Goal: Find specific page/section: Find specific page/section

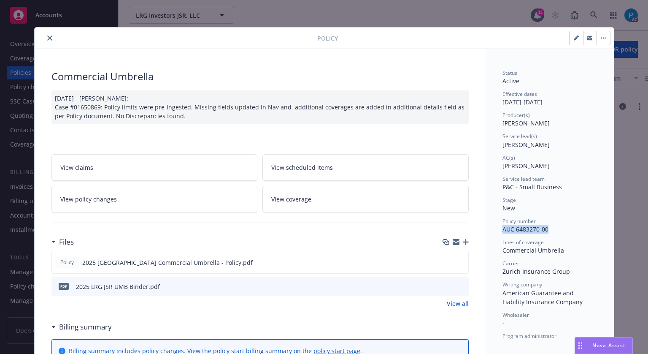
scroll to position [25, 0]
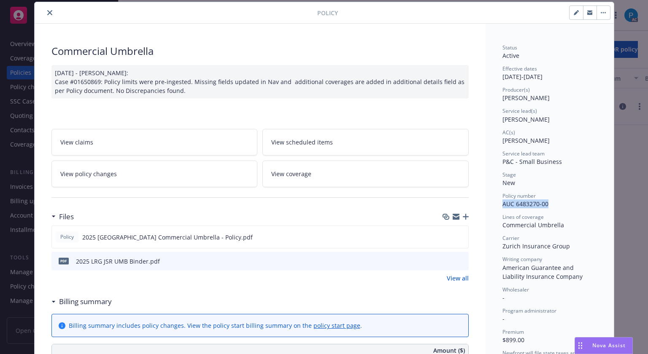
click at [47, 11] on icon "close" at bounding box center [49, 12] width 5 height 5
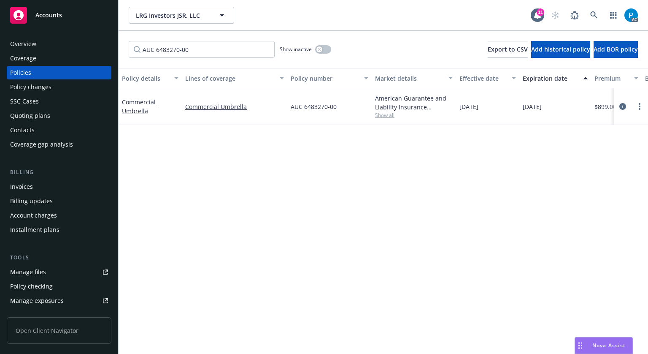
drag, startPoint x: 44, startPoint y: 17, endPoint x: 49, endPoint y: 18, distance: 5.1
click at [44, 17] on span "Accounts" at bounding box center [48, 15] width 27 height 7
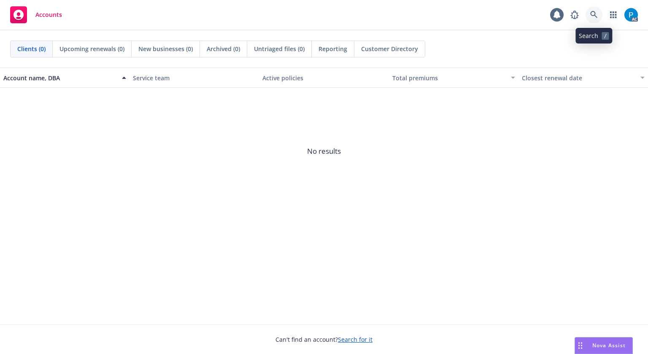
click at [599, 10] on link at bounding box center [594, 14] width 17 height 17
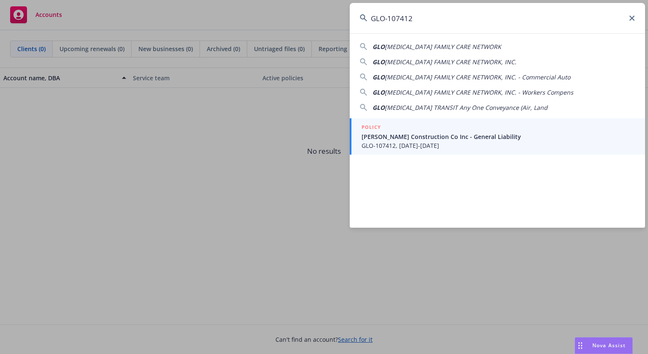
type input "GLO-107412"
click at [403, 134] on span "[PERSON_NAME] Construction Co Inc - General Liability" at bounding box center [498, 136] width 273 height 9
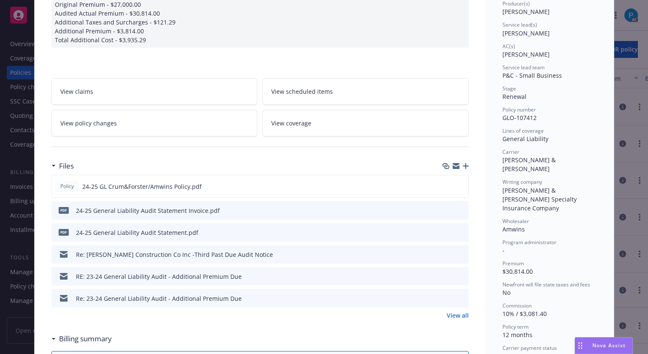
scroll to position [169, 0]
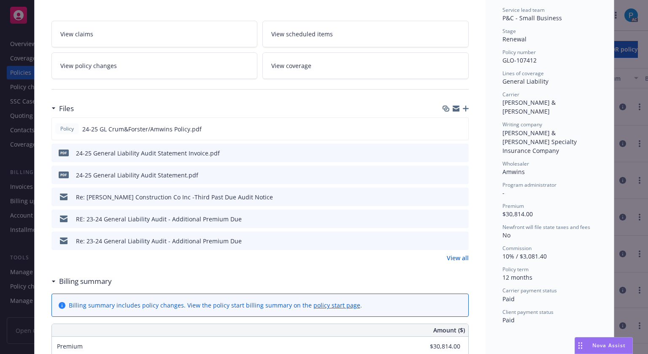
click at [440, 148] on div "pdf 24-25 General Liability Audit Statement Invoice.pdf" at bounding box center [259, 152] width 417 height 19
click at [443, 149] on icon "download file" at bounding box center [446, 152] width 7 height 7
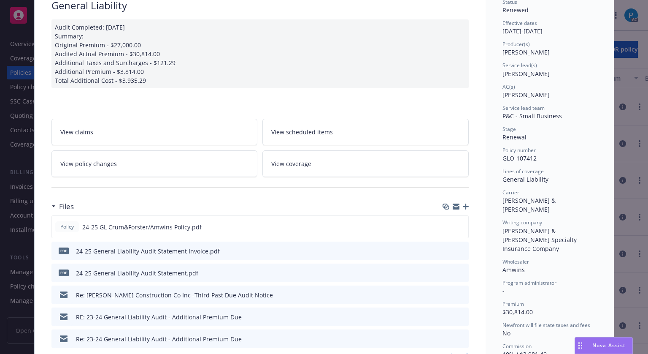
scroll to position [0, 0]
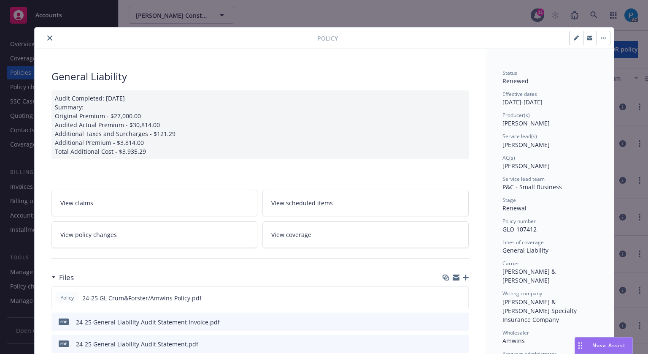
drag, startPoint x: 48, startPoint y: 35, endPoint x: 49, endPoint y: 51, distance: 16.9
click at [48, 35] on button "close" at bounding box center [50, 38] width 10 height 10
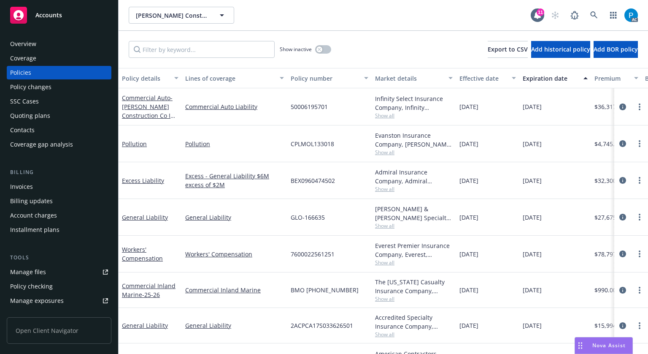
click at [35, 189] on div "Invoices" at bounding box center [59, 186] width 98 height 13
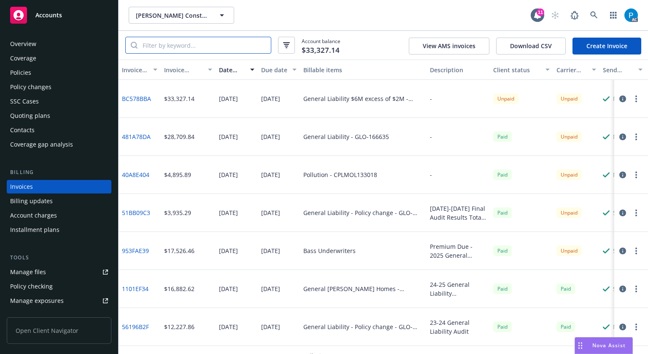
click at [187, 48] on input "search" at bounding box center [204, 45] width 133 height 16
paste input "481A78DA"
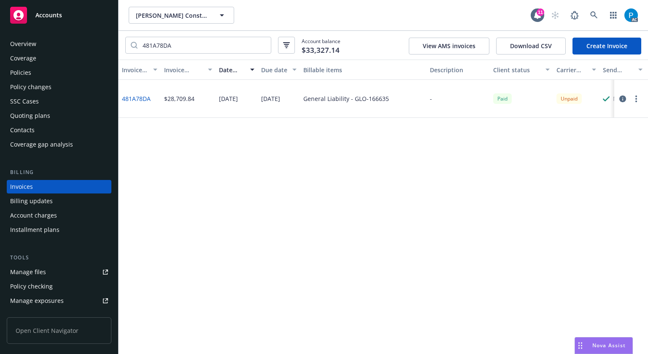
click at [624, 97] on icon "button" at bounding box center [622, 98] width 7 height 7
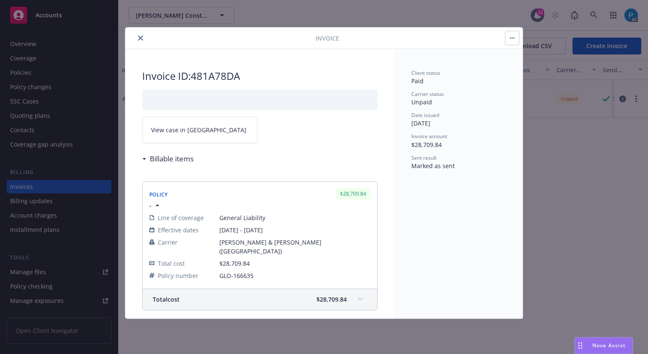
click at [215, 124] on link "View case in [GEOGRAPHIC_DATA]" at bounding box center [199, 129] width 115 height 27
click at [141, 37] on icon "close" at bounding box center [140, 37] width 5 height 5
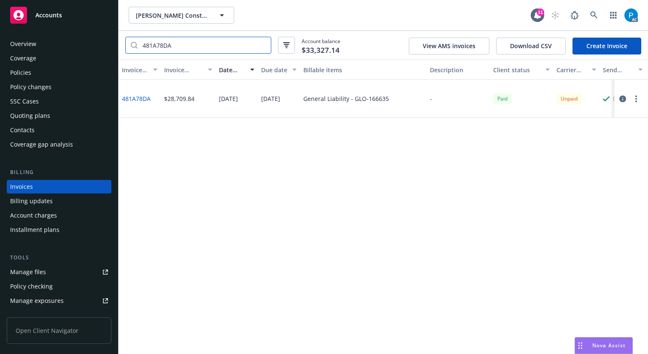
click at [202, 51] on input "481A78DA" at bounding box center [204, 45] width 133 height 16
paste input "0A8E404"
click at [624, 98] on icon "button" at bounding box center [622, 98] width 7 height 7
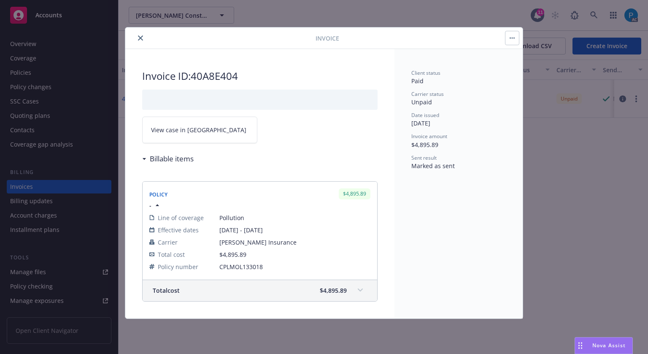
click at [214, 124] on link "View case in [GEOGRAPHIC_DATA]" at bounding box center [199, 129] width 115 height 27
click at [140, 38] on icon "close" at bounding box center [140, 37] width 5 height 5
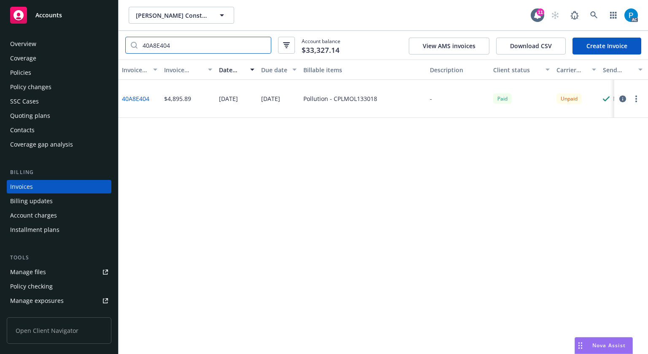
click at [183, 47] on input "40A8E404" at bounding box center [204, 45] width 133 height 16
paste input "51BB09C3"
type input "51BB09C3"
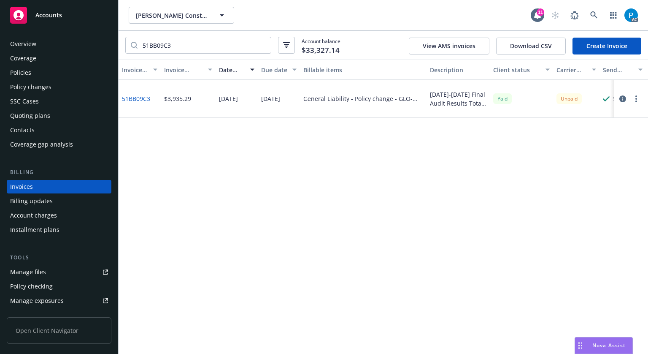
click at [620, 98] on icon "button" at bounding box center [622, 98] width 7 height 7
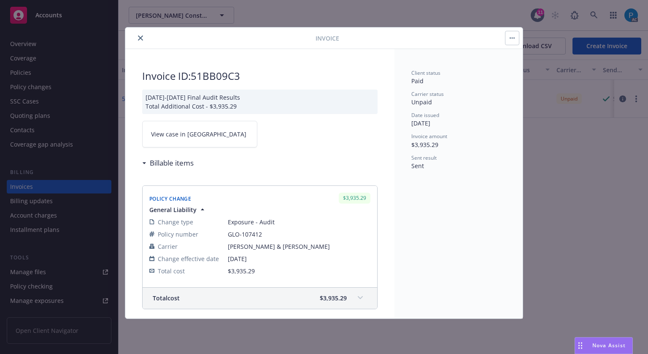
click at [206, 133] on link "View case in [GEOGRAPHIC_DATA]" at bounding box center [199, 134] width 115 height 27
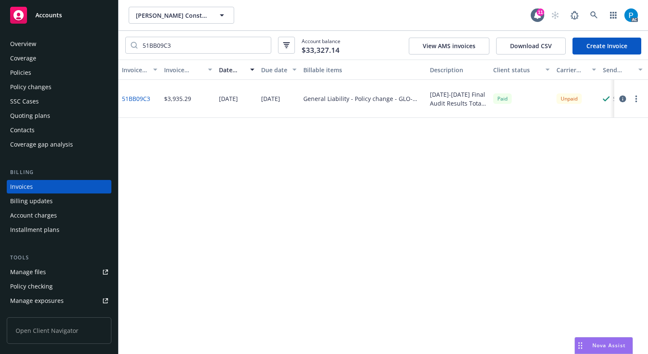
click at [56, 13] on span "Accounts" at bounding box center [48, 15] width 27 height 7
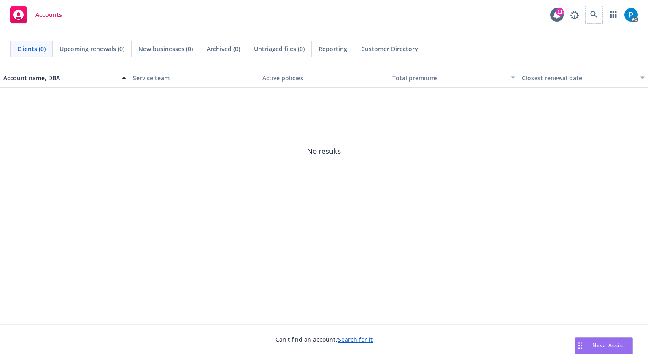
click at [586, 10] on span at bounding box center [594, 14] width 17 height 17
click at [591, 13] on icon at bounding box center [594, 15] width 8 height 8
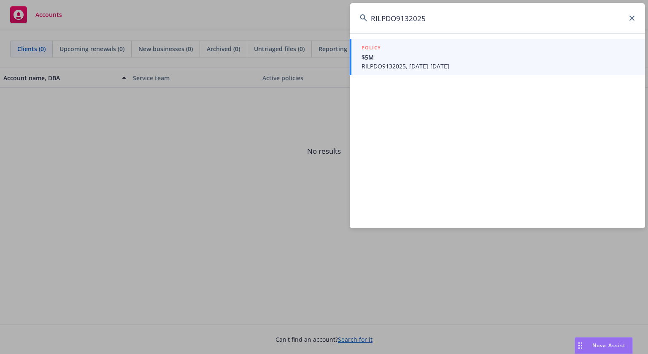
type input "RILPDO9132025"
click at [403, 62] on span "RILPDO9132025, [DATE]-[DATE]" at bounding box center [498, 66] width 273 height 9
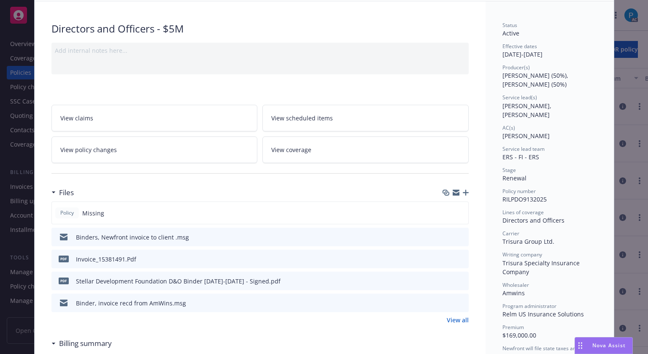
scroll to position [84, 0]
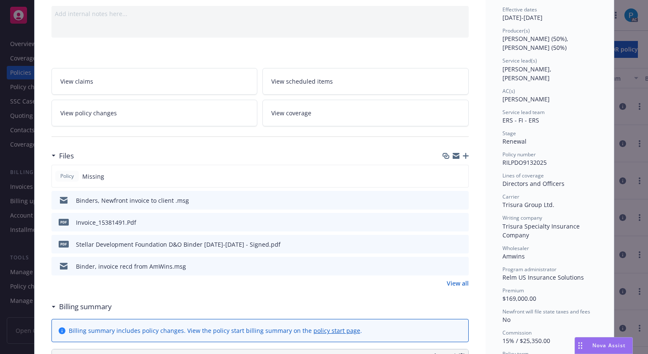
click at [443, 218] on icon "download file" at bounding box center [446, 221] width 7 height 7
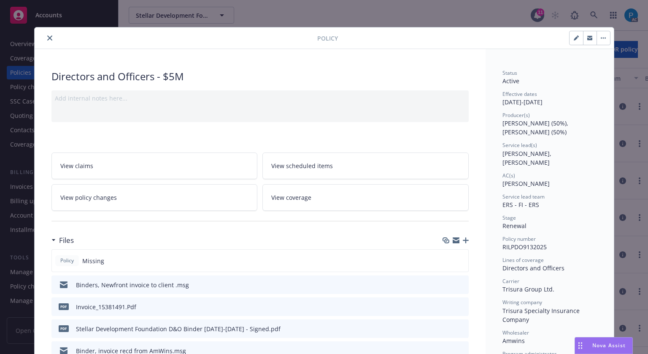
click at [48, 33] on button "close" at bounding box center [50, 38] width 10 height 10
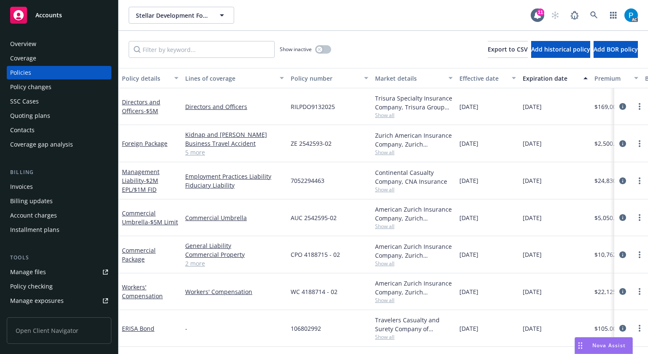
click at [30, 187] on div "Invoices" at bounding box center [21, 186] width 23 height 13
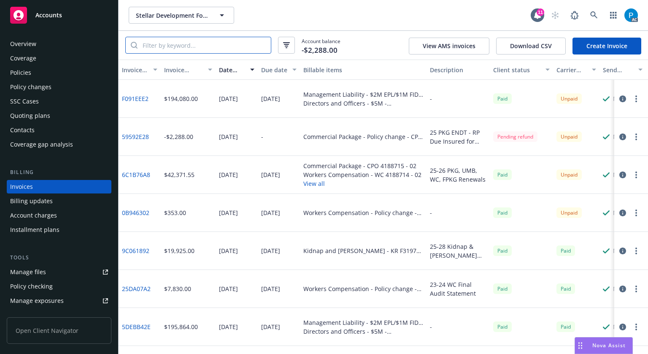
click at [180, 43] on input "search" at bounding box center [204, 45] width 133 height 16
paste input "F091EEE2"
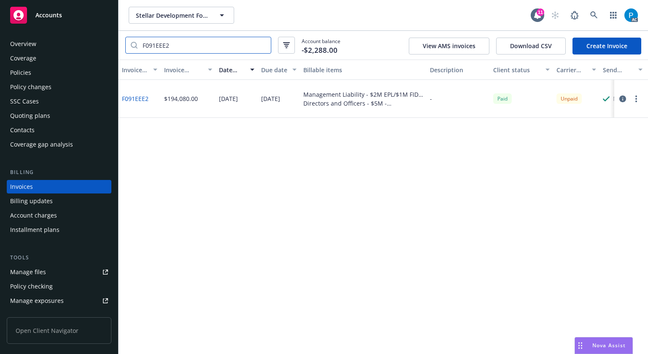
type input "F091EEE2"
click at [623, 97] on icon "button" at bounding box center [622, 98] width 7 height 7
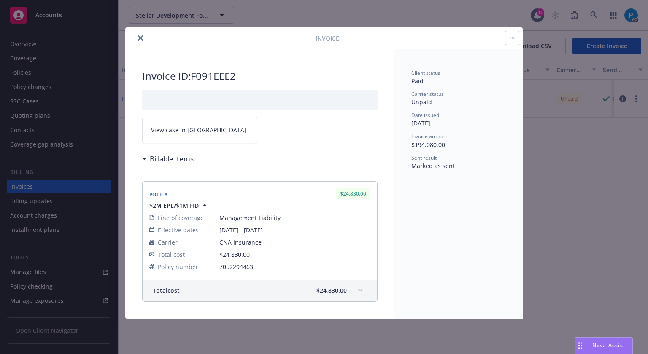
click at [202, 139] on link "View case in [GEOGRAPHIC_DATA]" at bounding box center [199, 129] width 115 height 27
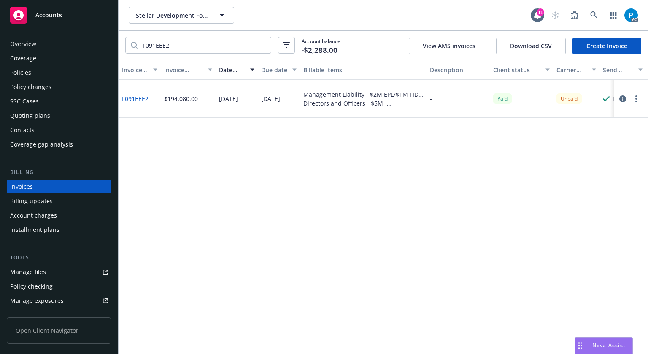
click at [81, 20] on div "Accounts" at bounding box center [59, 15] width 98 height 17
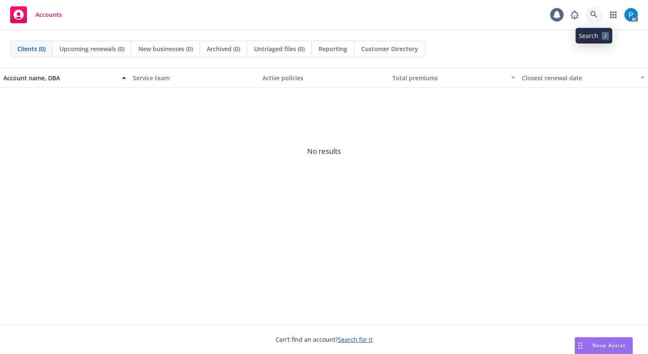
click at [593, 13] on icon at bounding box center [594, 15] width 8 height 8
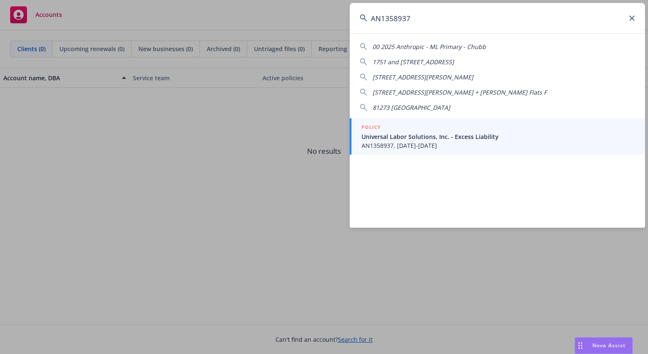
type input "AN1358937"
click at [424, 130] on div "POLICY" at bounding box center [498, 127] width 273 height 9
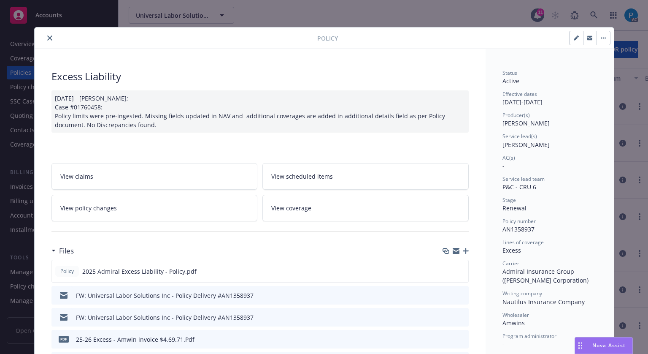
click at [45, 40] on button "close" at bounding box center [50, 38] width 10 height 10
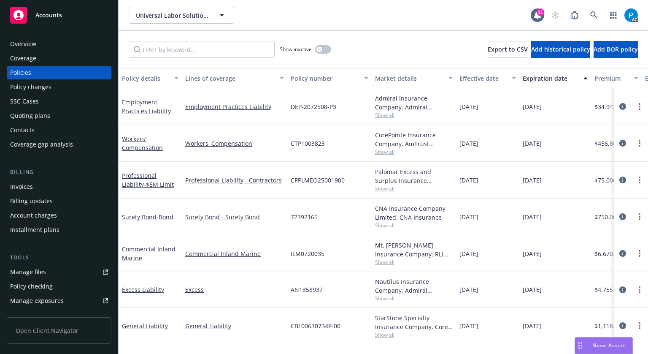
click at [33, 187] on div "Invoices" at bounding box center [59, 186] width 98 height 13
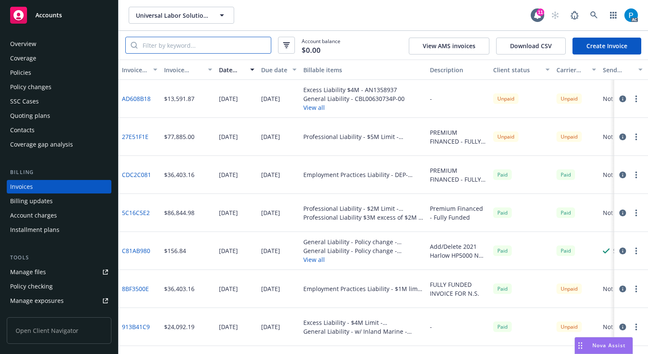
click at [214, 39] on input "search" at bounding box center [204, 45] width 133 height 16
paste input "AN1358937"
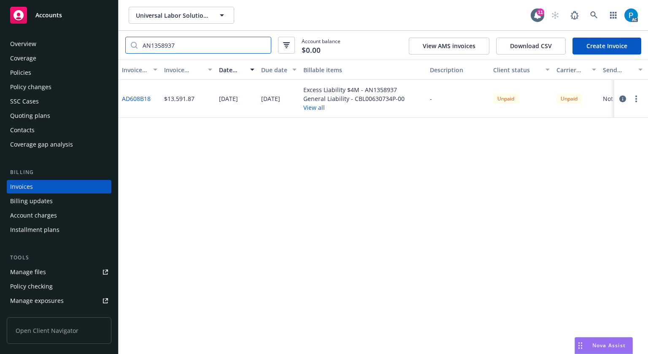
type input "AN1358937"
click at [76, 22] on div "Accounts" at bounding box center [59, 15] width 98 height 17
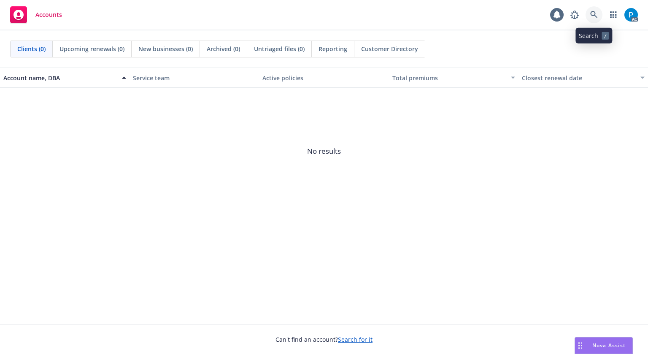
click at [592, 17] on icon at bounding box center [594, 15] width 8 height 8
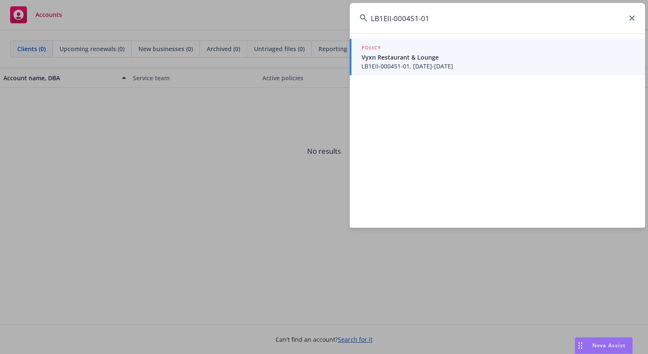
type input "LB1EII-000451-01"
click at [420, 65] on span "LB1EII-000451-01, [DATE]-[DATE]" at bounding box center [498, 66] width 273 height 9
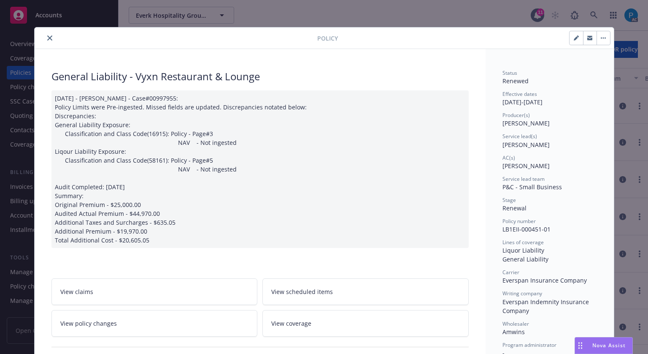
click at [47, 37] on icon "close" at bounding box center [49, 37] width 5 height 5
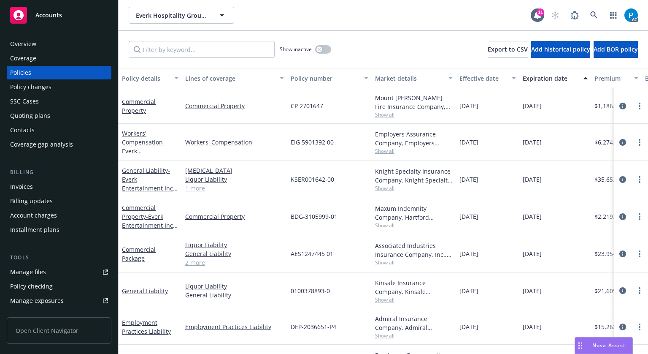
click at [37, 181] on div "Invoices" at bounding box center [59, 186] width 98 height 13
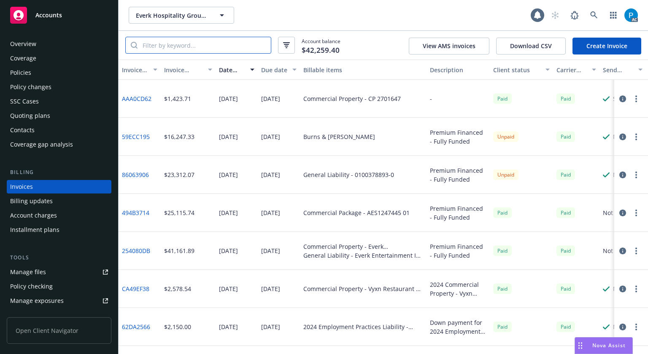
click at [180, 43] on input "search" at bounding box center [204, 45] width 133 height 16
paste input "LB1EII-000451-01"
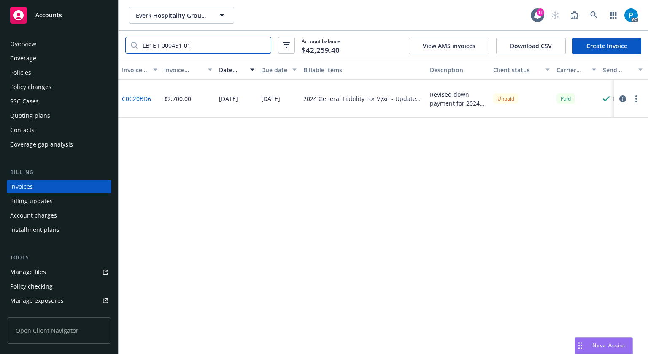
type input "LB1EII-000451-01"
click at [47, 74] on div "Policies" at bounding box center [59, 72] width 98 height 13
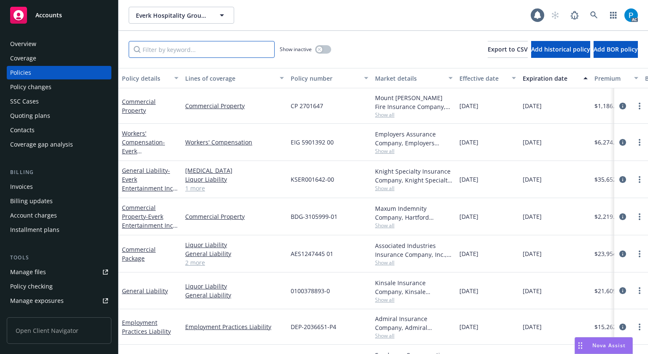
click at [171, 49] on input "Filter by keyword..." at bounding box center [202, 49] width 146 height 17
paste input "LB1EII-000451-01"
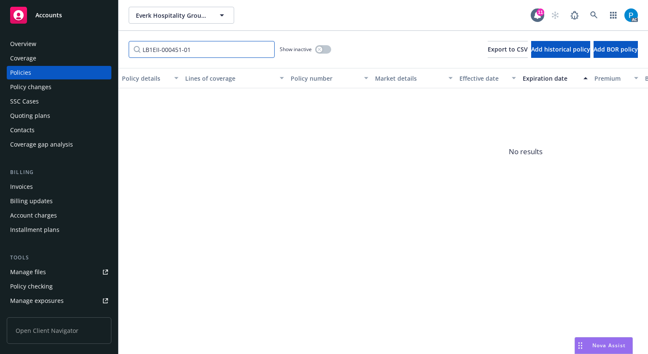
type input "LB1EII-000451-01"
click at [63, 16] on div "Accounts" at bounding box center [59, 15] width 98 height 17
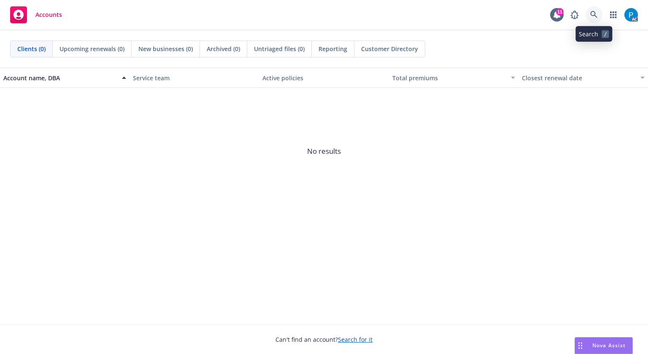
click at [599, 11] on link at bounding box center [594, 14] width 17 height 17
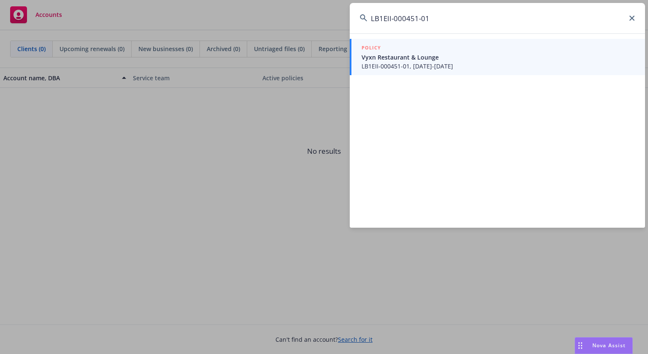
type input "LB1EII-000451-01"
click at [432, 65] on span "LB1EII-000451-01, [DATE]-[DATE]" at bounding box center [498, 66] width 273 height 9
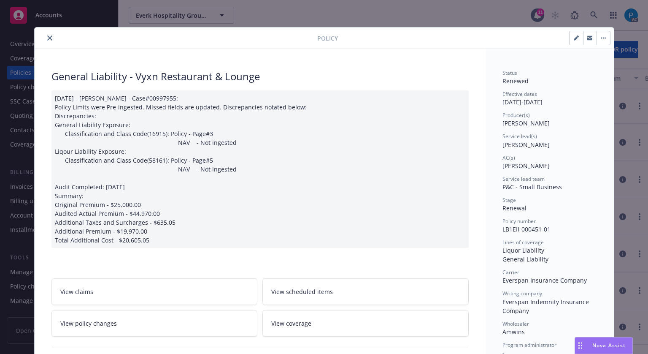
click at [45, 35] on button "close" at bounding box center [50, 38] width 10 height 10
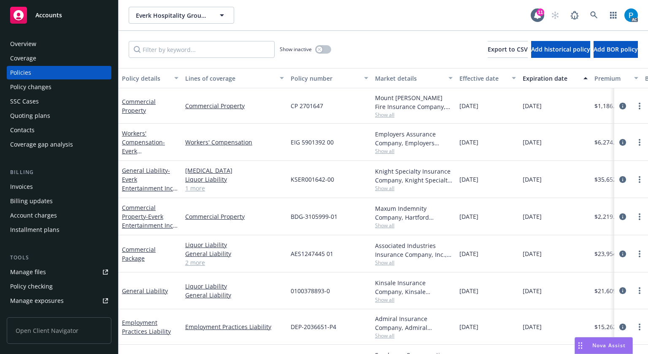
click at [54, 19] on div "Accounts" at bounding box center [59, 15] width 98 height 17
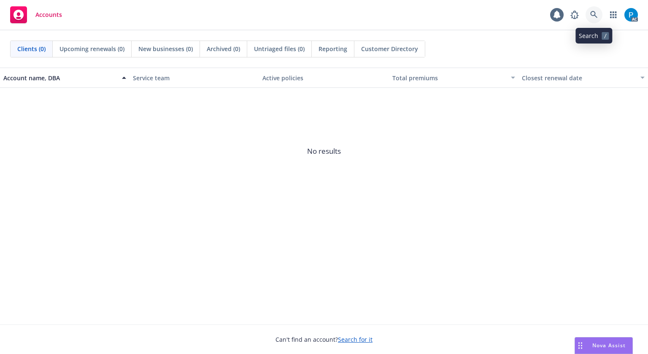
click at [595, 8] on link at bounding box center [594, 14] width 17 height 17
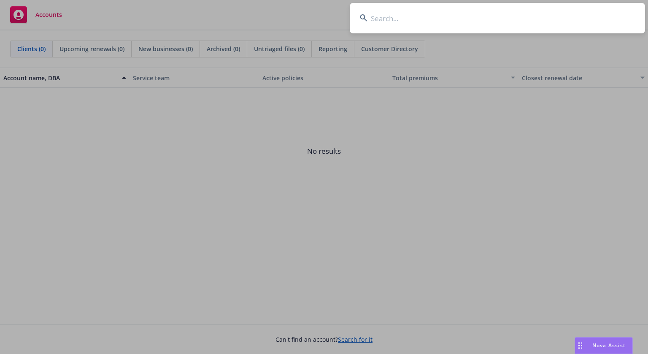
type input "0100361323-0"
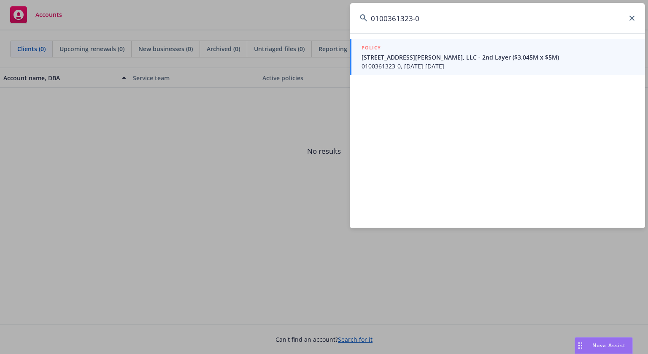
click at [435, 67] on span "0100361323-0, [DATE]-[DATE]" at bounding box center [498, 66] width 273 height 9
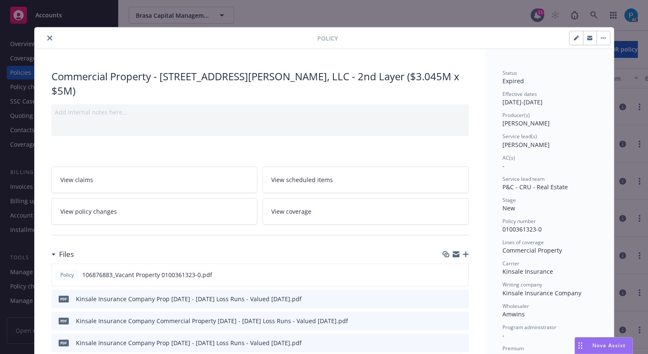
click at [47, 37] on icon "close" at bounding box center [49, 37] width 5 height 5
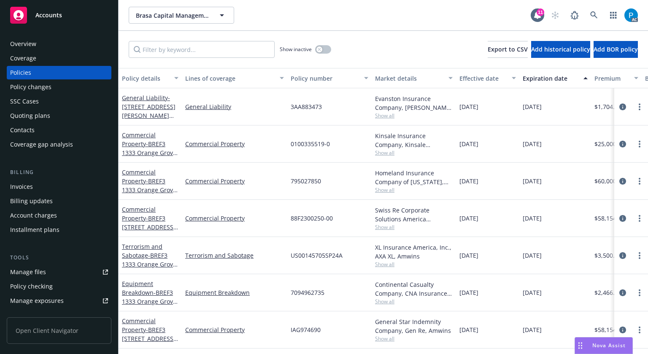
click at [44, 180] on div "Invoices" at bounding box center [59, 186] width 98 height 13
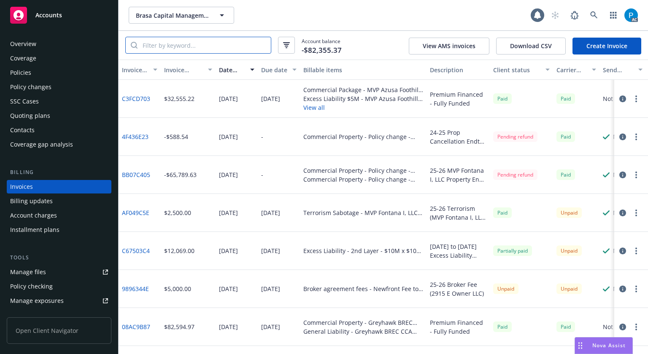
click at [201, 43] on input "search" at bounding box center [204, 45] width 133 height 16
paste input "0100361323-0"
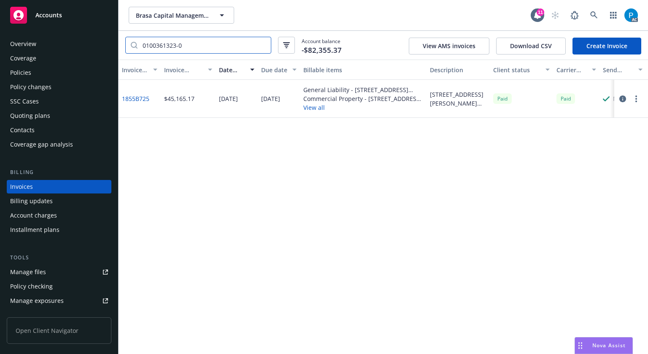
type input "0100361323-0"
click at [623, 100] on icon "button" at bounding box center [622, 98] width 7 height 7
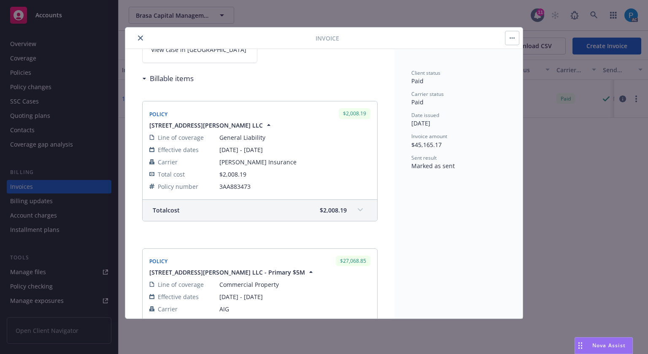
scroll to position [375, 0]
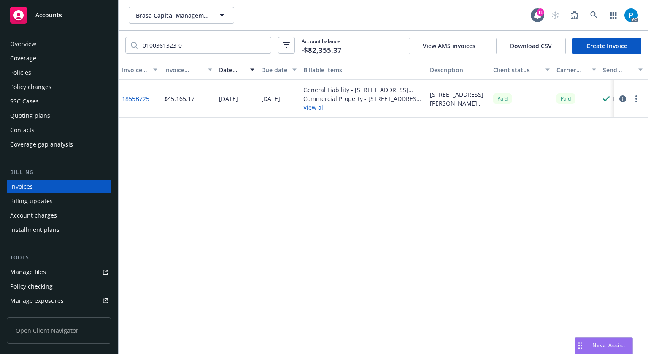
click at [53, 14] on span "Accounts" at bounding box center [48, 15] width 27 height 7
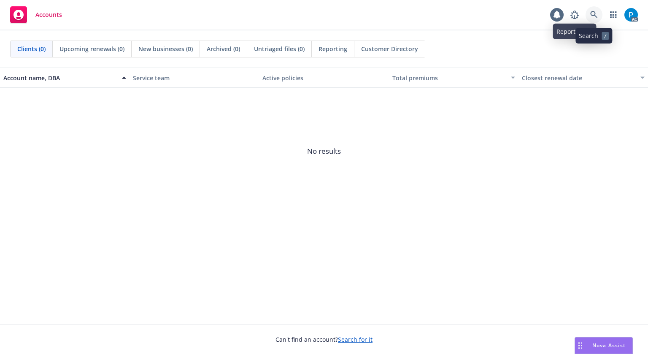
click at [592, 16] on icon at bounding box center [594, 15] width 8 height 8
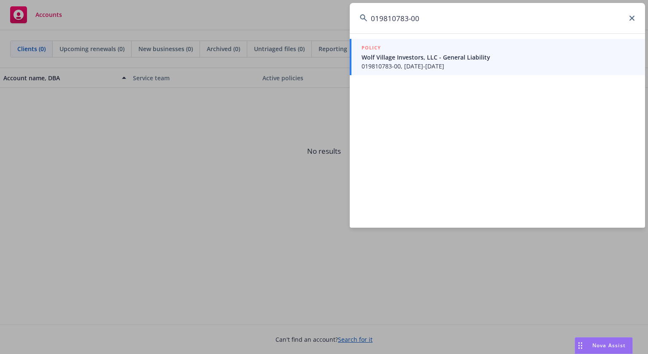
type input "019810783-00"
click at [465, 57] on span "Wolf Village Investors, LLC - General Liability" at bounding box center [498, 57] width 273 height 9
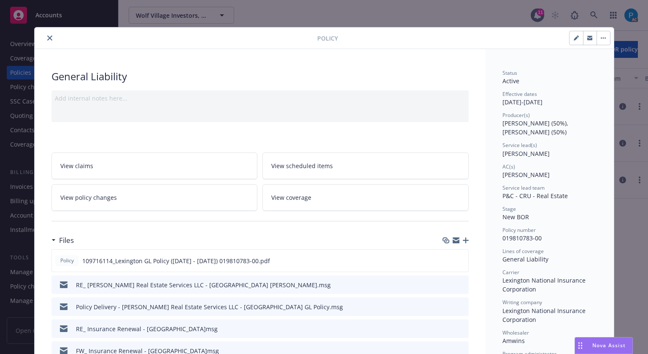
click at [47, 38] on icon "close" at bounding box center [49, 37] width 5 height 5
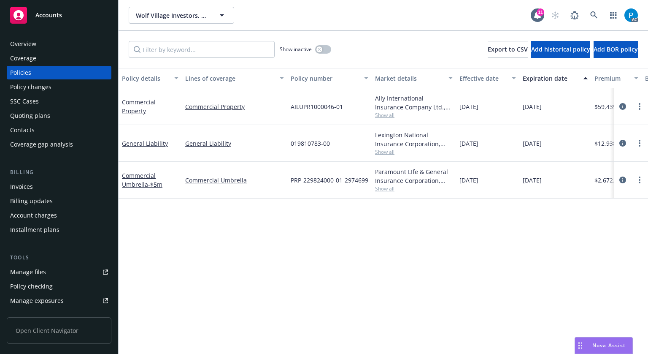
click at [43, 191] on div "Invoices" at bounding box center [59, 186] width 98 height 13
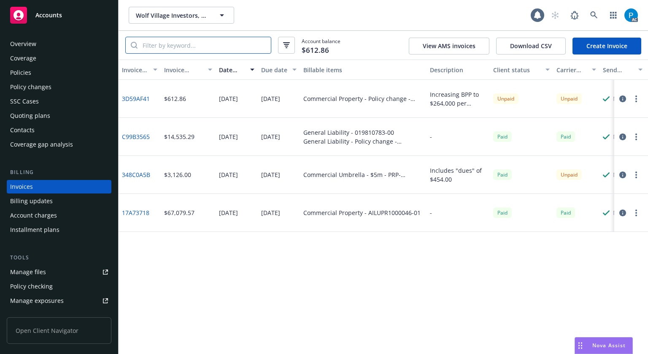
click at [198, 43] on input "search" at bounding box center [204, 45] width 133 height 16
paste input "019810783-00"
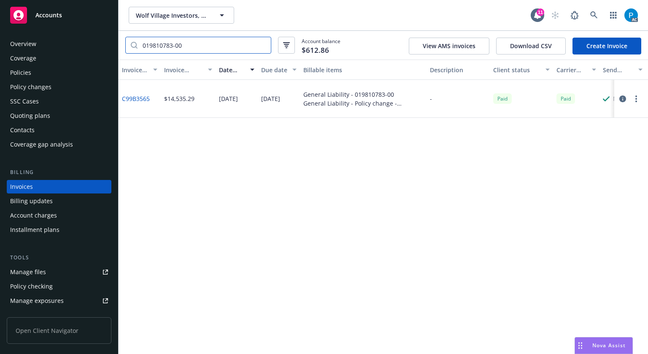
type input "019810783-00"
click at [625, 101] on icon "button" at bounding box center [622, 98] width 7 height 7
click at [57, 12] on span "Accounts" at bounding box center [48, 15] width 27 height 7
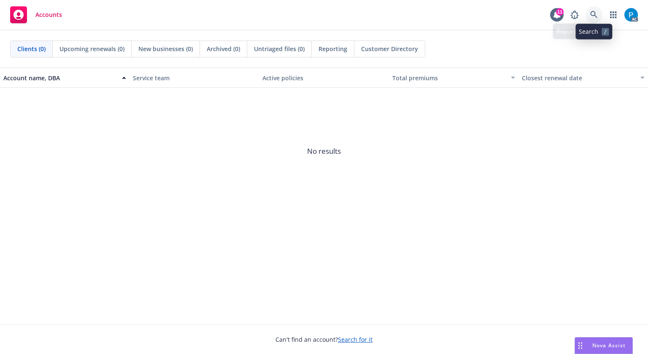
click at [593, 11] on icon at bounding box center [594, 15] width 8 height 8
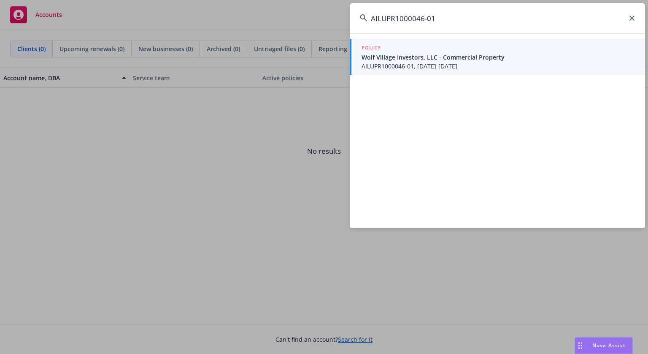
type input "AILUPR1000046-01"
click at [416, 66] on span "AILUPR1000046-01, [DATE]-[DATE]" at bounding box center [498, 66] width 273 height 9
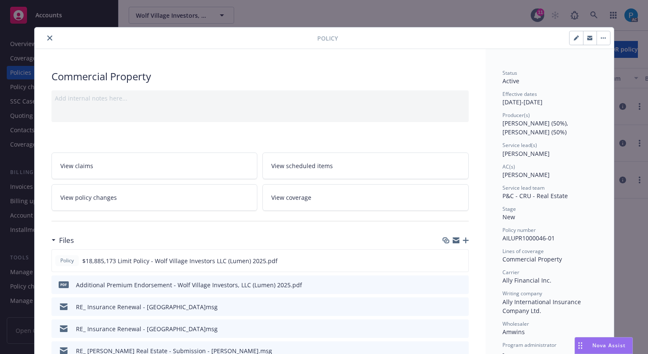
click at [51, 38] on div at bounding box center [177, 38] width 279 height 10
click at [48, 36] on icon "close" at bounding box center [49, 37] width 5 height 5
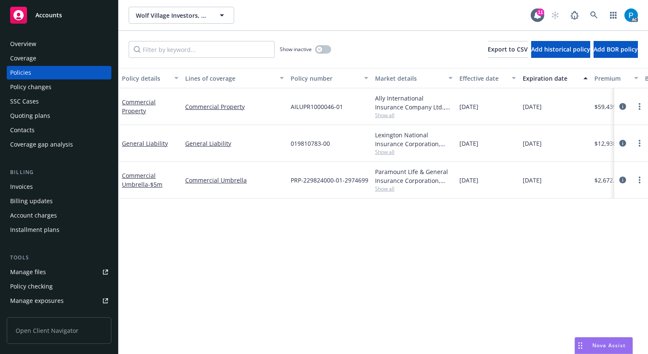
click at [44, 181] on div "Invoices" at bounding box center [59, 186] width 98 height 13
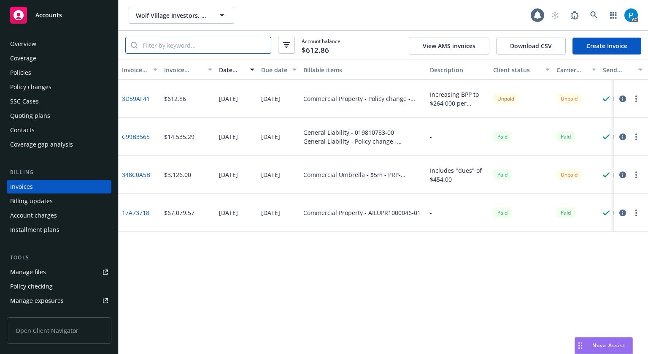
click at [194, 47] on input "search" at bounding box center [204, 45] width 133 height 16
paste input "AILUPR1000046-01"
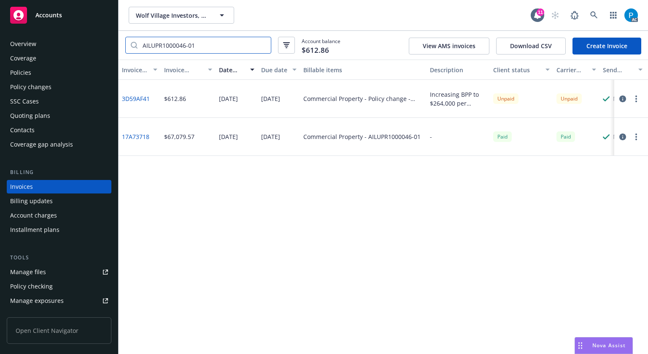
type input "AILUPR1000046-01"
click at [61, 17] on span "Accounts" at bounding box center [48, 15] width 27 height 7
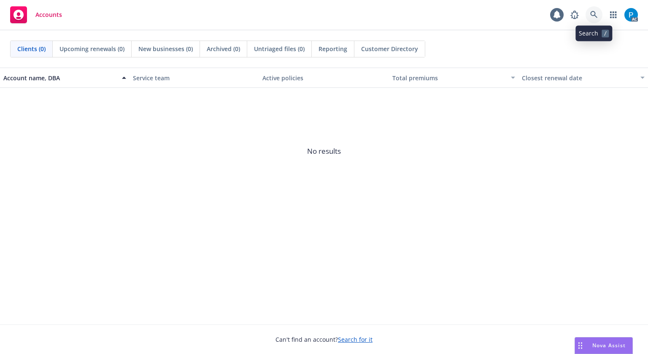
click at [594, 16] on icon at bounding box center [594, 15] width 8 height 8
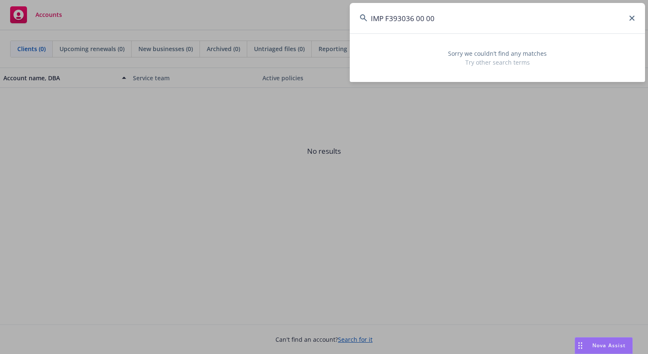
click at [460, 18] on input "IMP F393036 00 00" at bounding box center [497, 18] width 295 height 30
paste input "[PERSON_NAME] Group"
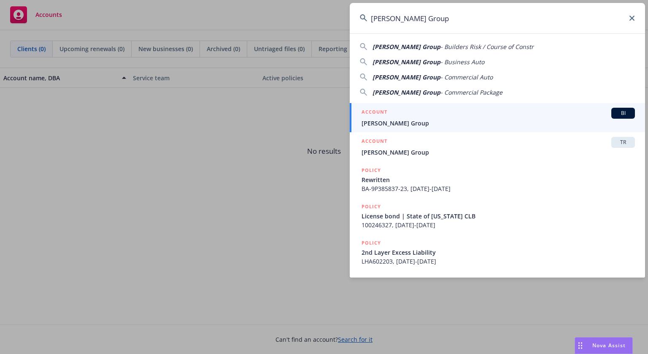
type input "[PERSON_NAME] Group"
click at [403, 119] on span "[PERSON_NAME] Group" at bounding box center [498, 123] width 273 height 9
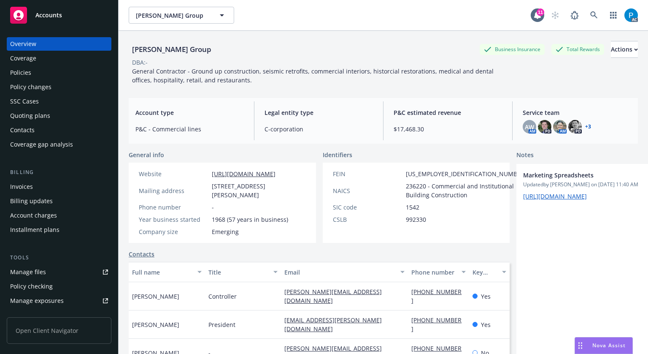
click at [41, 178] on div "Billing Invoices Billing updates Account charges Installment plans" at bounding box center [59, 202] width 105 height 68
click at [27, 192] on div "Invoices" at bounding box center [21, 186] width 23 height 13
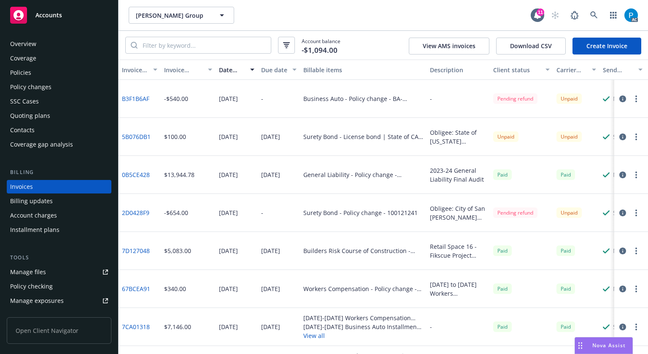
click at [34, 48] on div "Overview" at bounding box center [23, 43] width 26 height 13
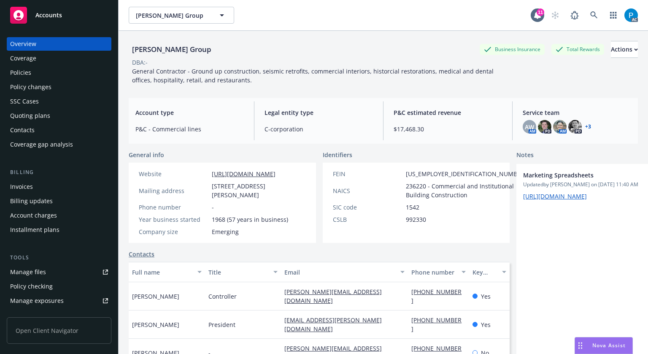
click at [38, 73] on div "Policies" at bounding box center [59, 72] width 98 height 13
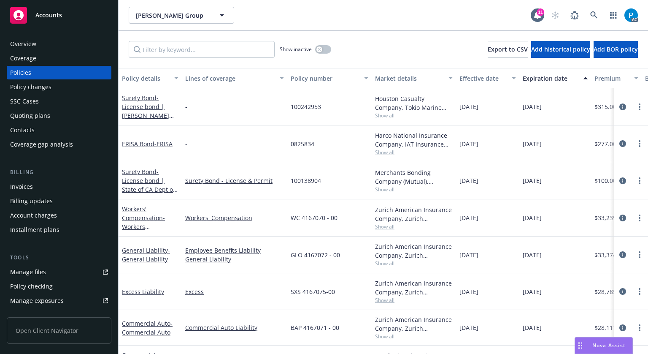
click at [39, 47] on div "Overview" at bounding box center [59, 43] width 98 height 13
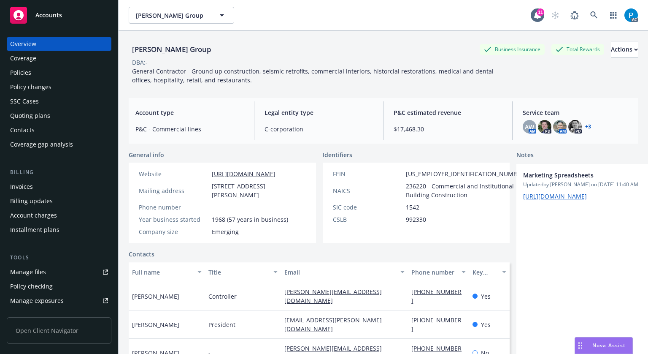
click at [585, 129] on link "+ 3" at bounding box center [588, 126] width 6 height 5
